Goal: Ask a question

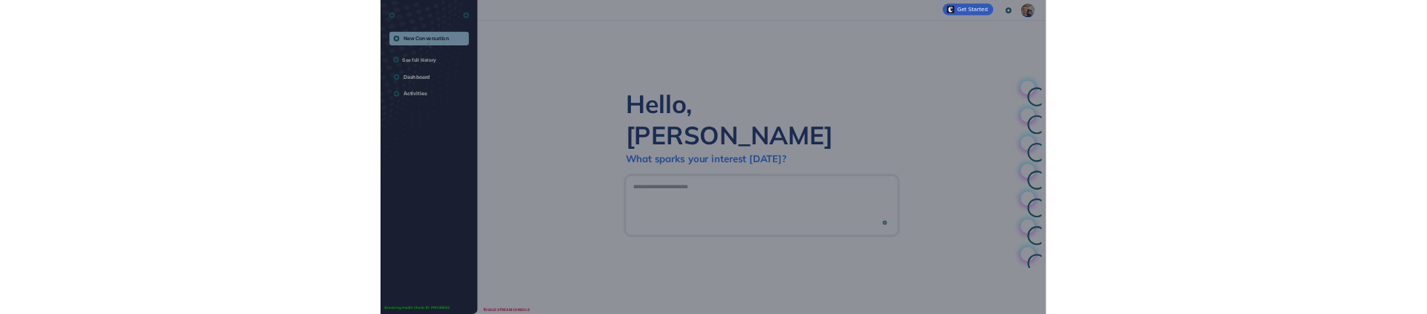
scroll to position [1, 1]
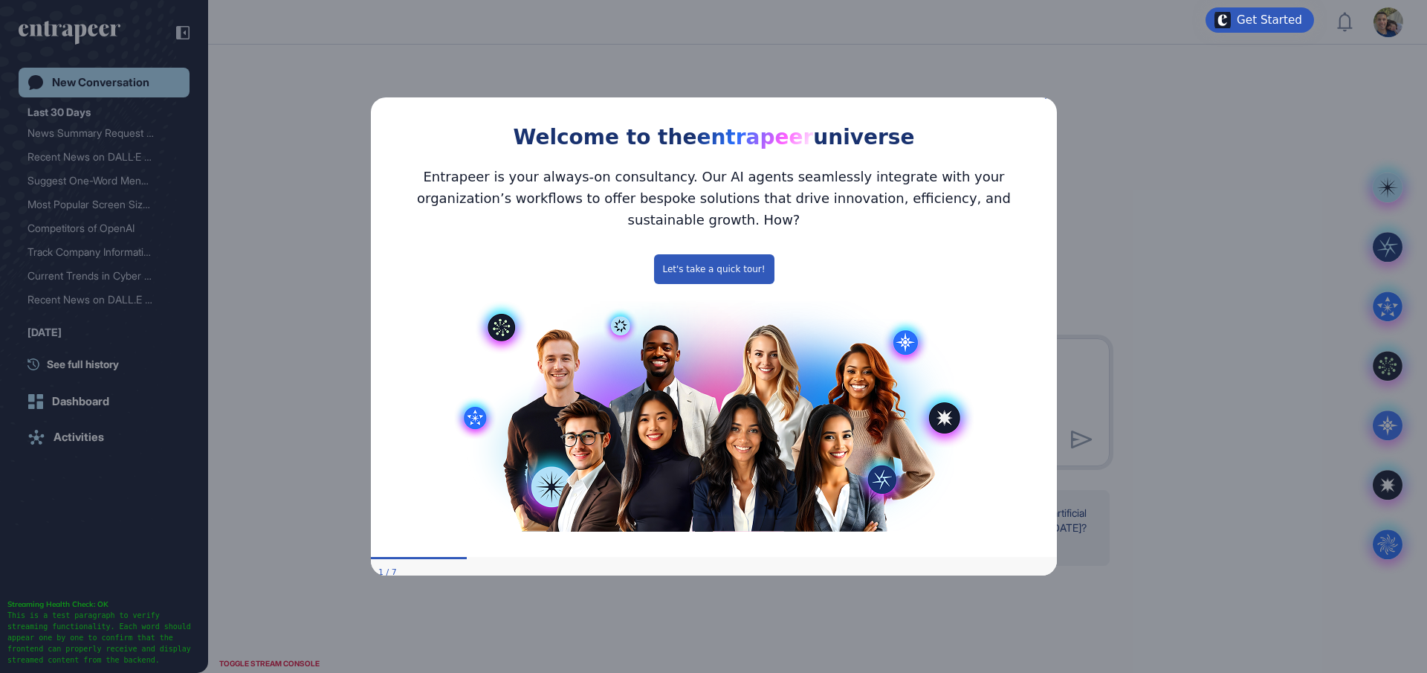
click at [1049, 99] on icon "Close Preview" at bounding box center [1047, 96] width 6 height 6
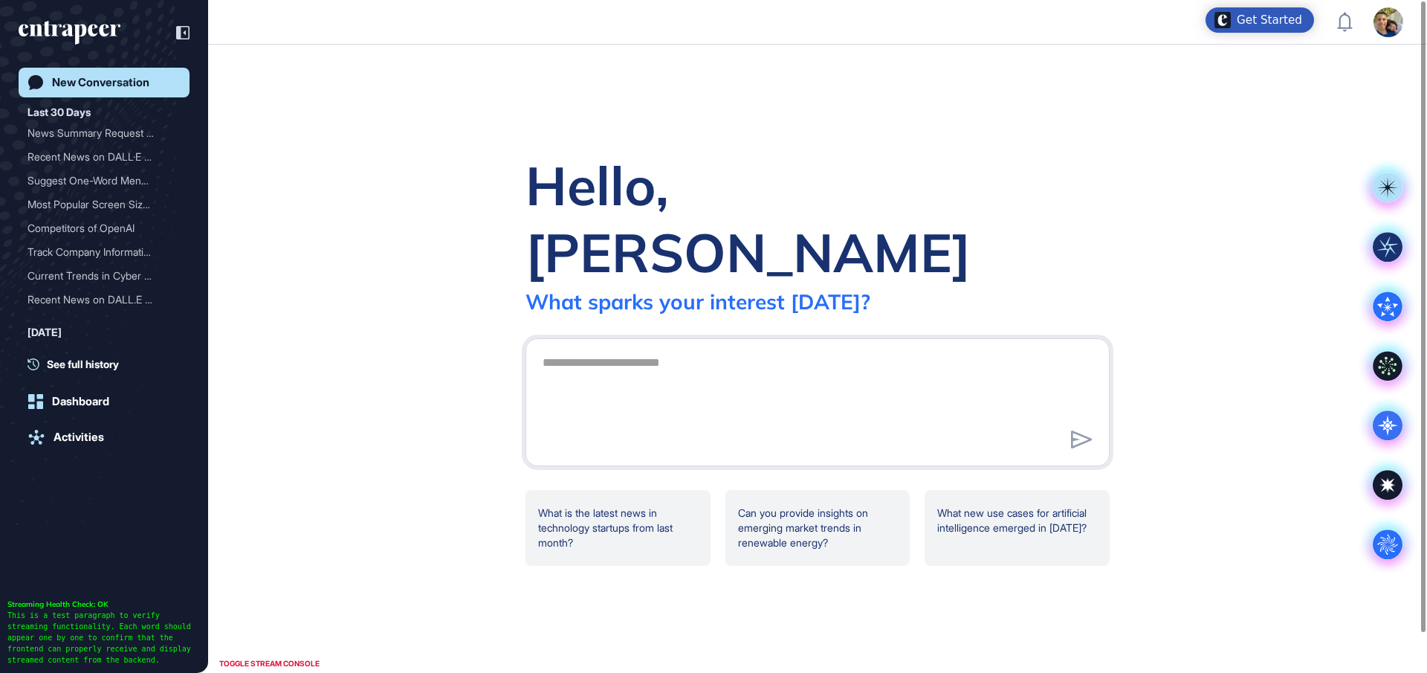
click at [1055, 96] on div "Hello, [PERSON_NAME] What sparks your interest [DATE]? .cls-2{fill:#fff} What i…" at bounding box center [817, 359] width 1219 height 628
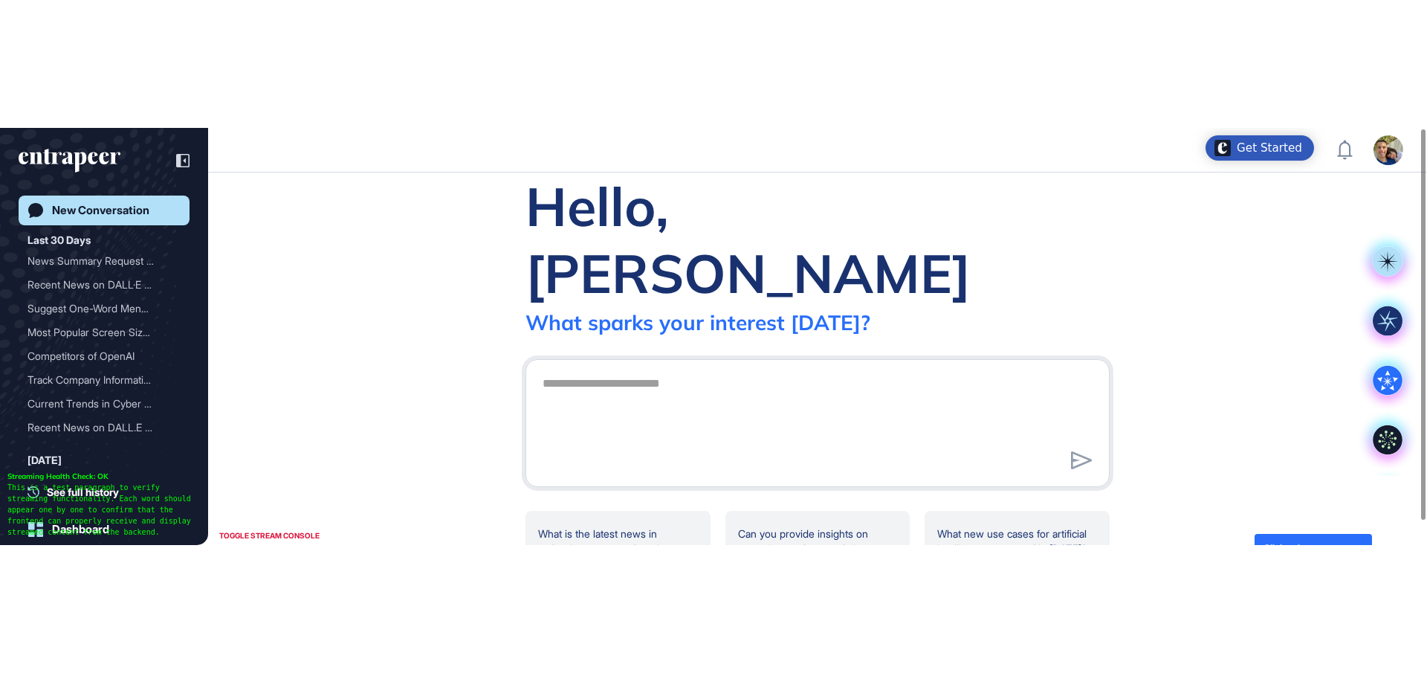
scroll to position [673, 1427]
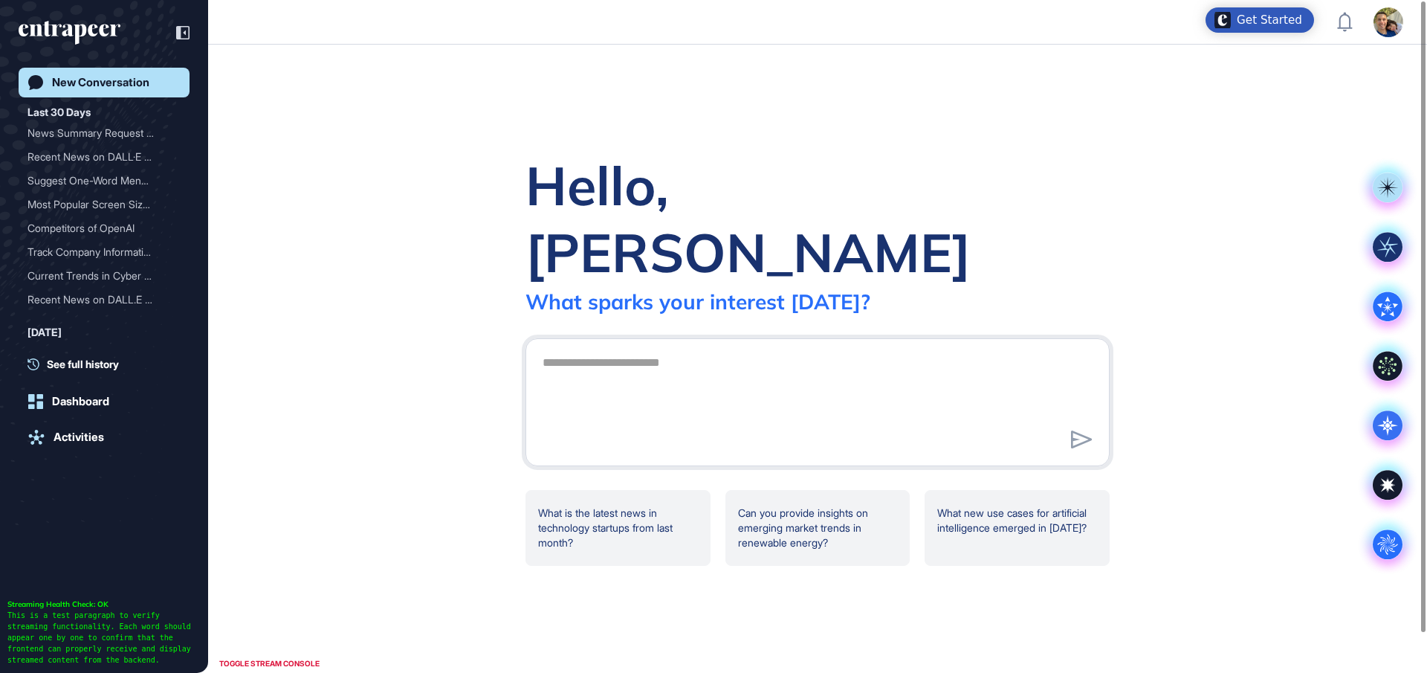
click at [1165, 250] on div "Hello, [PERSON_NAME] What sparks your interest [DATE]? .cls-2{fill:#fff} What i…" at bounding box center [817, 359] width 1219 height 628
click at [1121, 214] on div "Hello, [PERSON_NAME] What sparks your interest [DATE]? .cls-2{fill:#fff} What i…" at bounding box center [818, 359] width 632 height 414
click at [432, 192] on div "Hello, [PERSON_NAME] What sparks your interest [DATE]? .cls-2{fill:#fff} What i…" at bounding box center [817, 359] width 1219 height 628
drag, startPoint x: 673, startPoint y: 272, endPoint x: 855, endPoint y: 272, distance: 182.1
click at [855, 288] on div "What sparks your interest [DATE]?" at bounding box center [697, 301] width 345 height 26
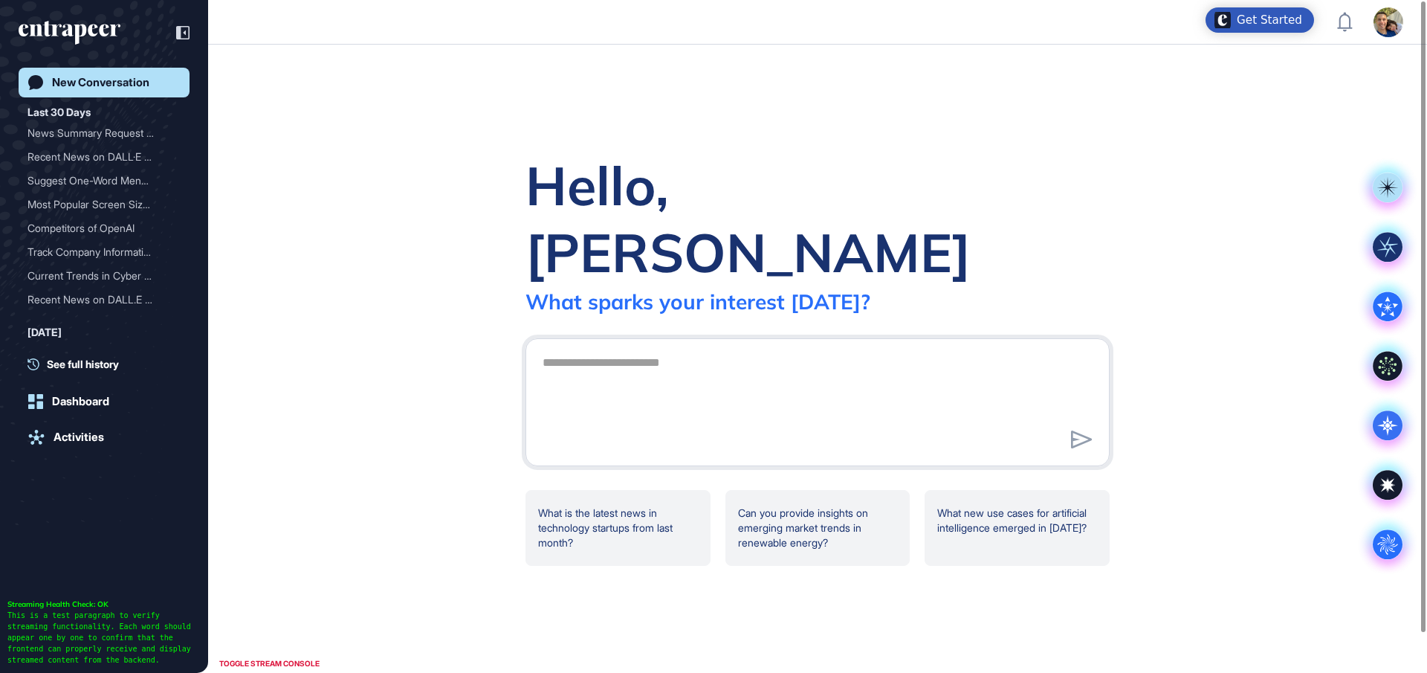
click at [723, 218] on div "Hello, [PERSON_NAME]" at bounding box center [817, 219] width 584 height 134
click at [1059, 210] on div "Hello, [PERSON_NAME] What sparks your interest [DATE]?" at bounding box center [817, 233] width 584 height 163
click at [787, 355] on textarea at bounding box center [818, 400] width 568 height 104
click at [765, 354] on textarea at bounding box center [818, 400] width 568 height 104
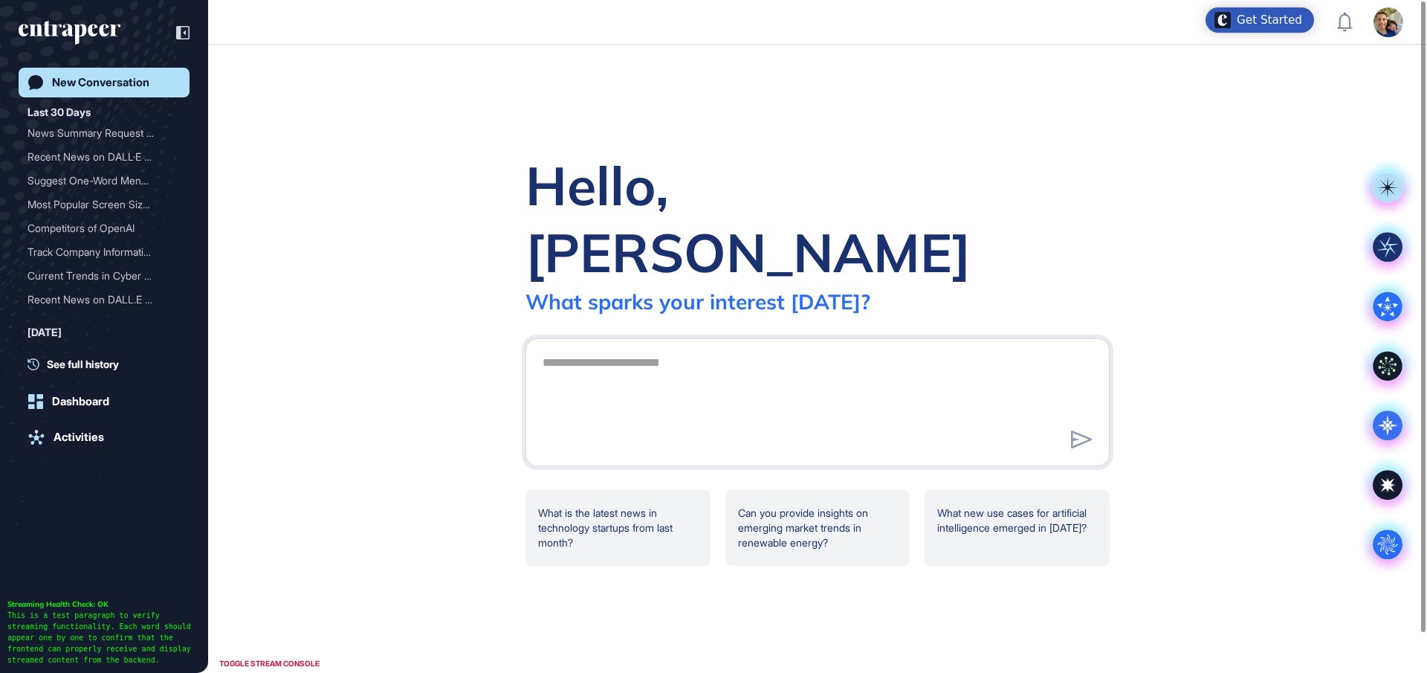
click at [180, 31] on icon at bounding box center [182, 32] width 13 height 13
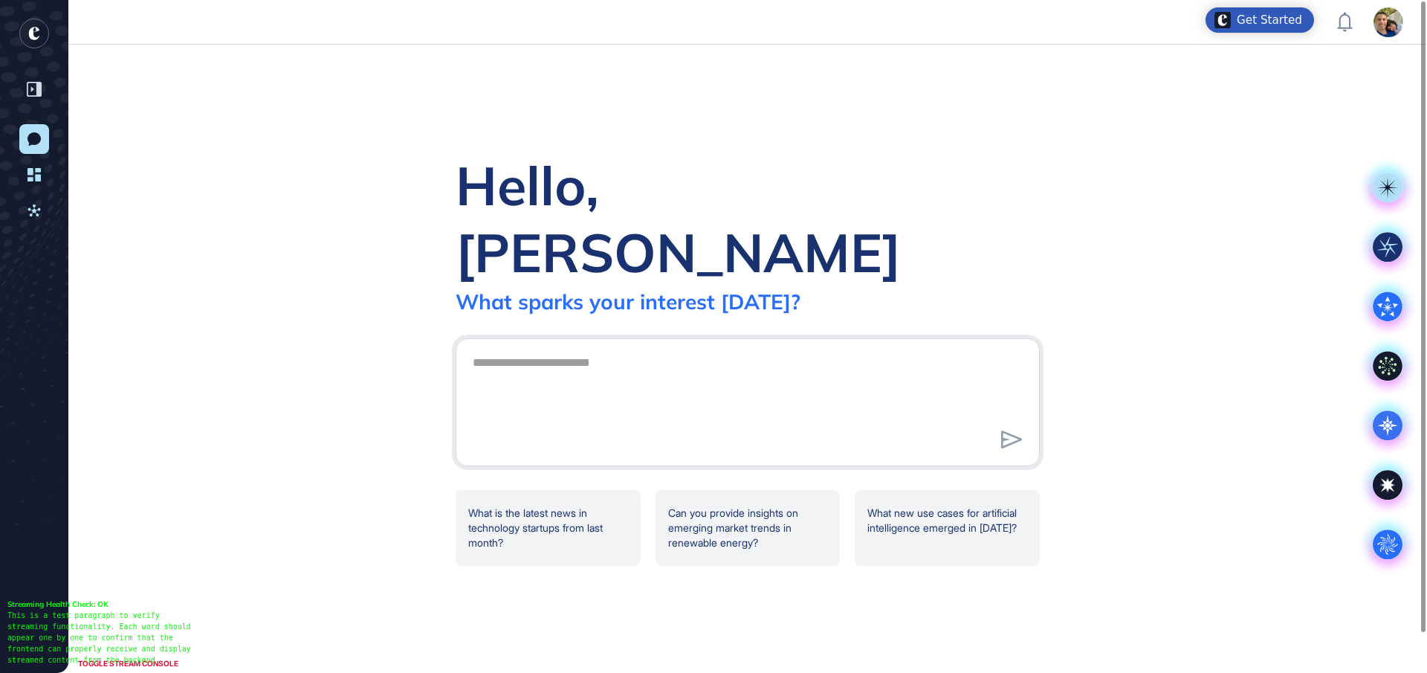
click at [1002, 238] on div "Hello, [PERSON_NAME] What sparks your interest [DATE]?" at bounding box center [748, 233] width 584 height 163
click at [813, 152] on div "Hello, [PERSON_NAME] What sparks your interest [DATE]? .cls-2{fill:#fff} What i…" at bounding box center [747, 359] width 1358 height 628
click at [899, 357] on textarea at bounding box center [748, 400] width 568 height 104
click at [1101, 177] on div "Hello, [PERSON_NAME] What sparks your interest [DATE]? .cls-2{fill:#fff} What i…" at bounding box center [747, 359] width 1358 height 628
click at [1072, 206] on div "Hello, [PERSON_NAME] What sparks your interest [DATE]? .cls-2{fill:#fff} What i…" at bounding box center [747, 359] width 1358 height 628
